Goal: Book appointment/travel/reservation

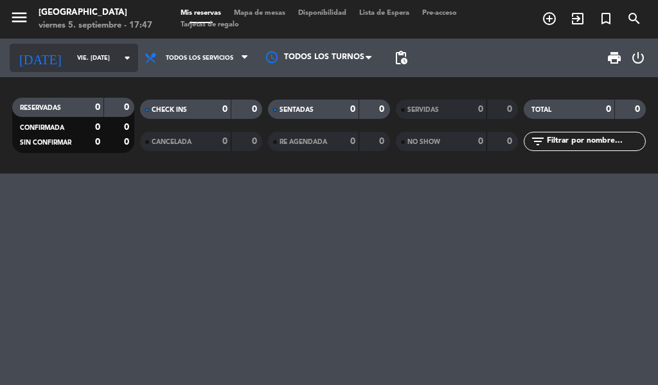
click at [71, 57] on input "vie. [DATE]" at bounding box center [113, 58] width 84 height 20
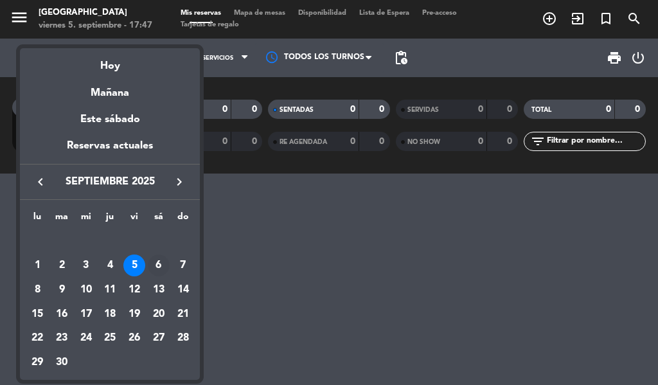
click at [157, 266] on div "6" at bounding box center [159, 265] width 22 height 22
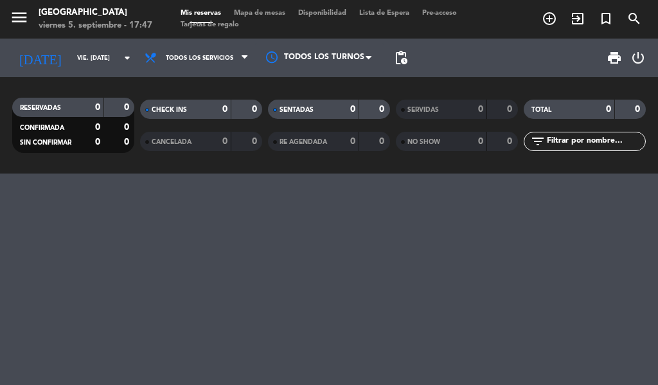
type input "sáb. [DATE]"
click at [14, 25] on icon "menu" at bounding box center [19, 17] width 19 height 19
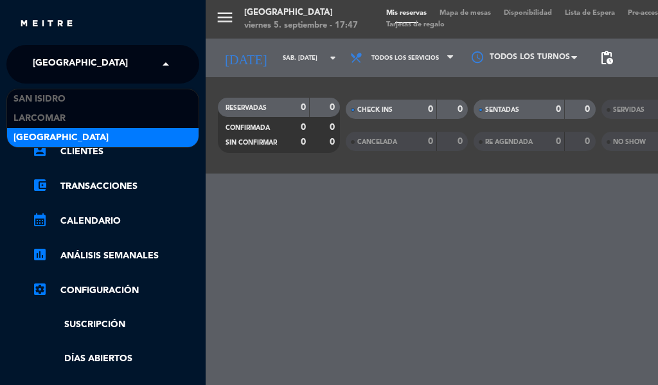
click at [141, 58] on input "text" at bounding box center [104, 65] width 157 height 28
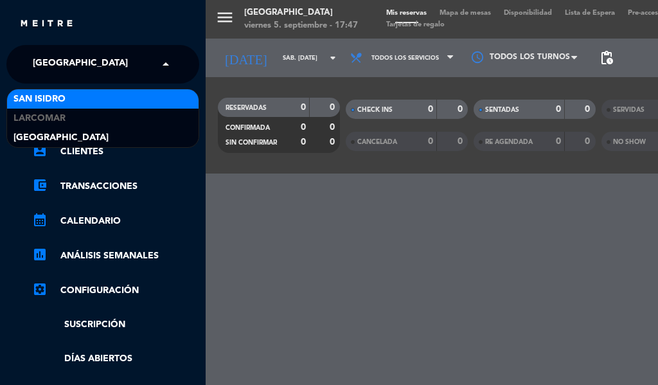
click at [124, 91] on div "San Isidro" at bounding box center [102, 98] width 191 height 19
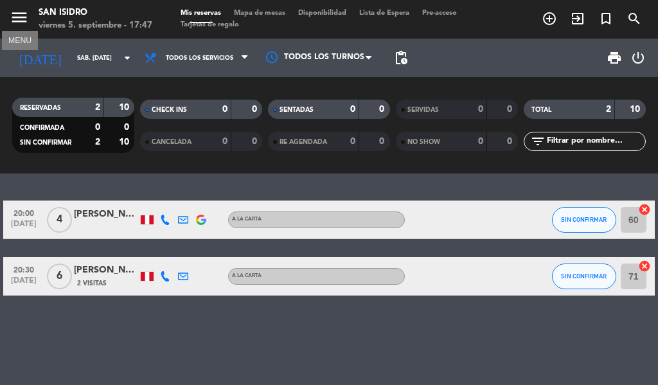
click at [21, 10] on icon "menu" at bounding box center [19, 17] width 19 height 19
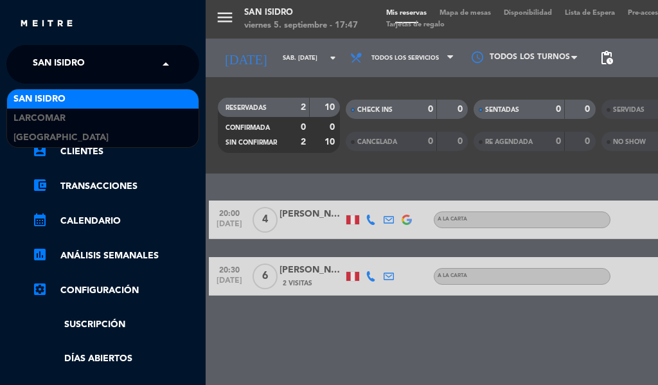
click at [99, 62] on div "× [GEOGRAPHIC_DATA][PERSON_NAME]" at bounding box center [66, 64] width 76 height 27
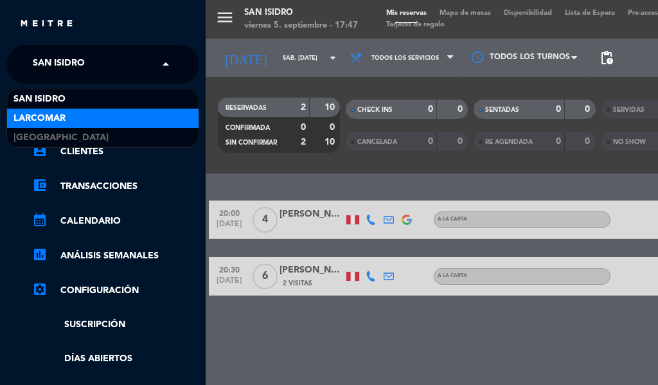
click at [83, 115] on div "Larcomar" at bounding box center [102, 118] width 191 height 19
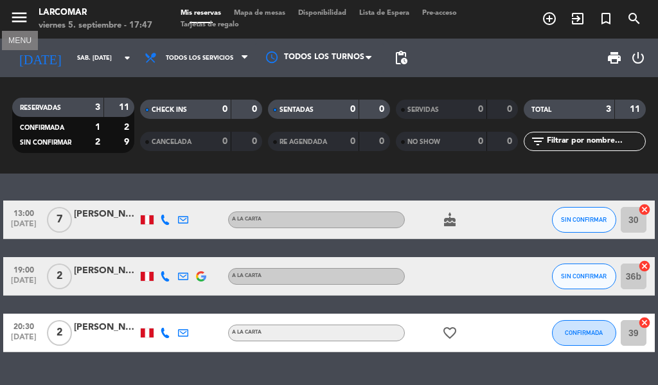
click at [19, 15] on icon "menu" at bounding box center [19, 17] width 19 height 19
